Goal: Check status: Check status

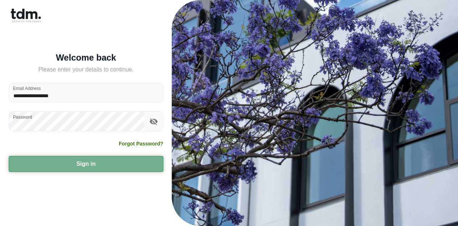
click at [73, 169] on button "Sign in" at bounding box center [86, 164] width 155 height 16
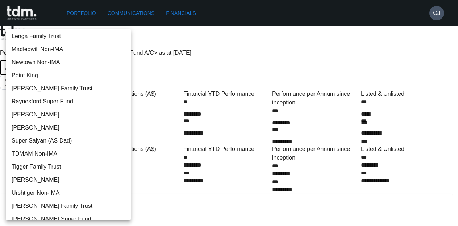
scroll to position [1629, 0]
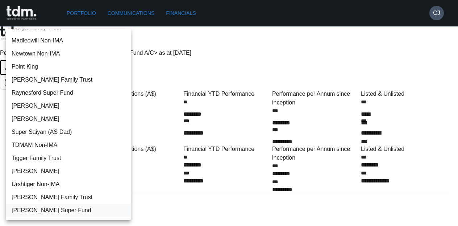
click at [44, 206] on li "[PERSON_NAME] Super Fund" at bounding box center [68, 210] width 125 height 13
type input "**********"
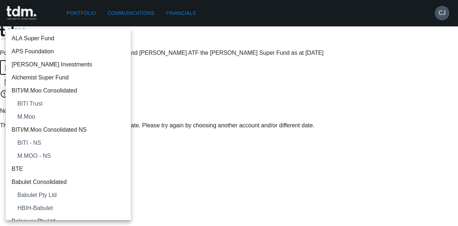
click at [35, 53] on body "**********" at bounding box center [229, 68] width 458 height 136
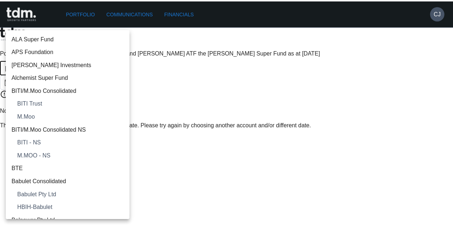
scroll to position [1715, 0]
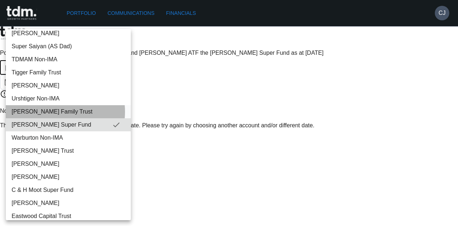
click at [45, 111] on span "[PERSON_NAME] Family Trust" at bounding box center [68, 111] width 113 height 9
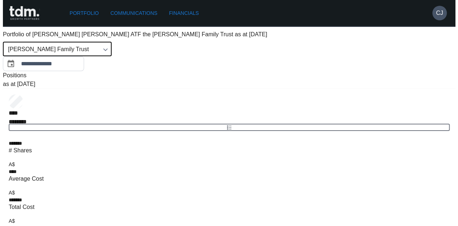
scroll to position [0, 0]
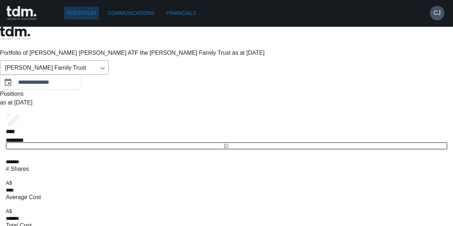
click at [91, 13] on link "Portfolio" at bounding box center [81, 13] width 35 height 13
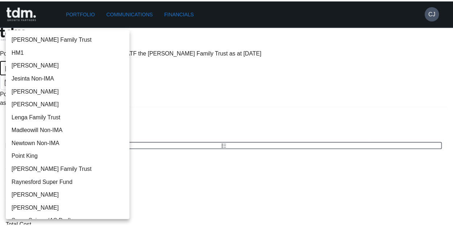
scroll to position [1540, 0]
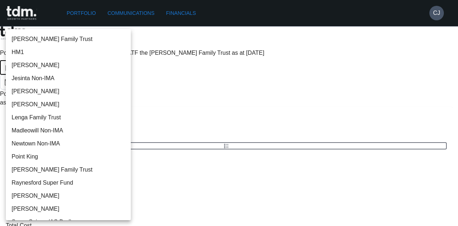
click at [200, 69] on div at bounding box center [229, 113] width 458 height 226
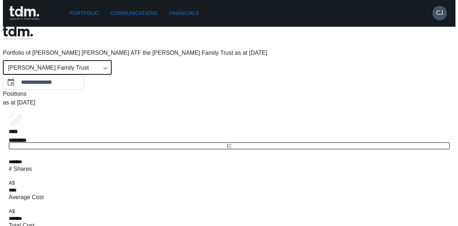
scroll to position [0, 0]
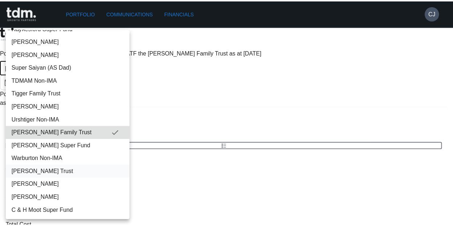
scroll to position [1689, 0]
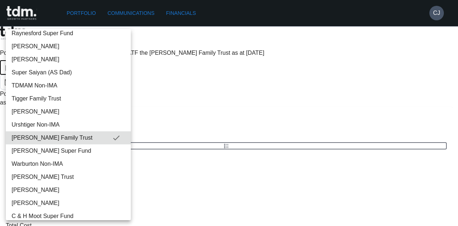
click at [191, 80] on div at bounding box center [229, 113] width 458 height 226
